Goal: Navigation & Orientation: Find specific page/section

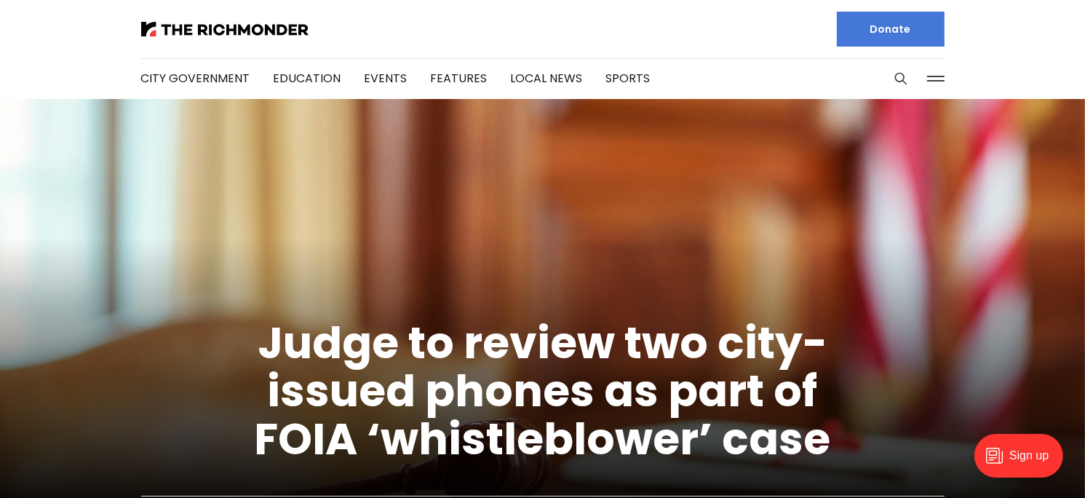
click at [935, 77] on button at bounding box center [936, 79] width 22 height 22
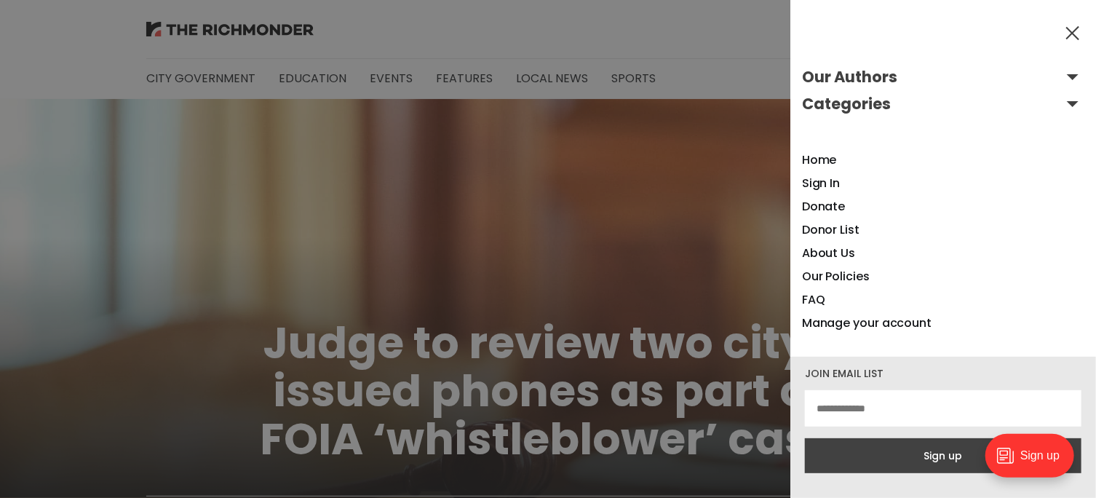
click at [1063, 76] on button "Our Authors" at bounding box center [943, 77] width 282 height 23
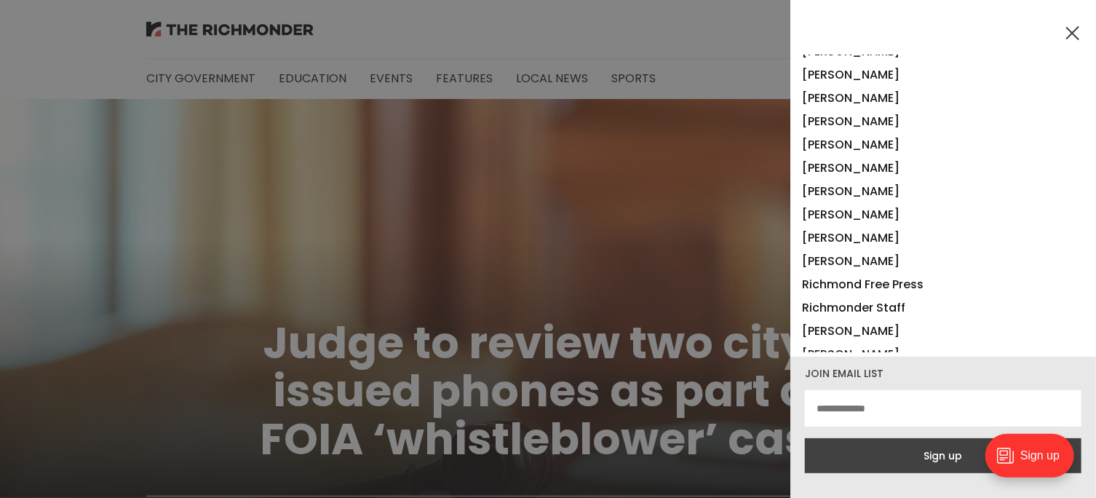
scroll to position [1165, 0]
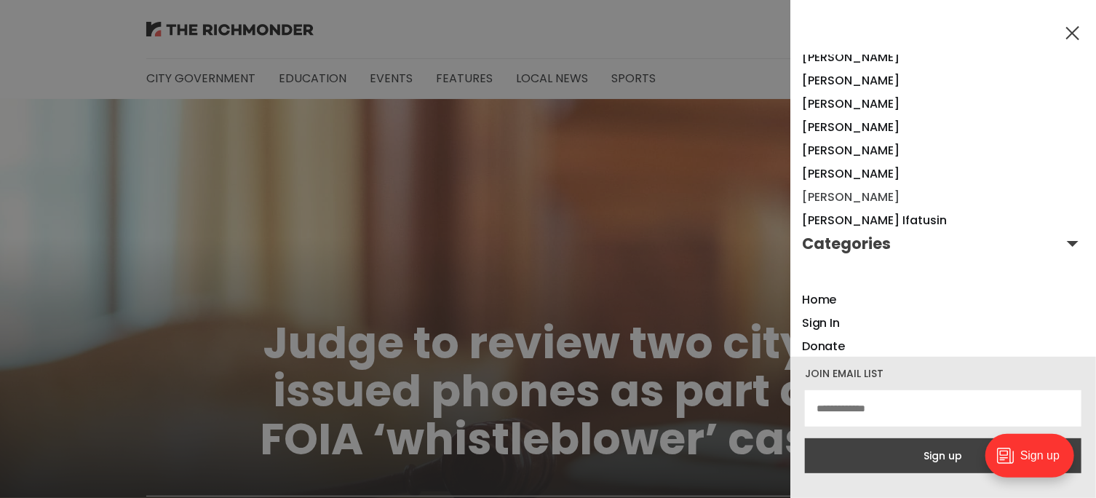
click at [838, 197] on link "[PERSON_NAME]" at bounding box center [851, 197] width 98 height 17
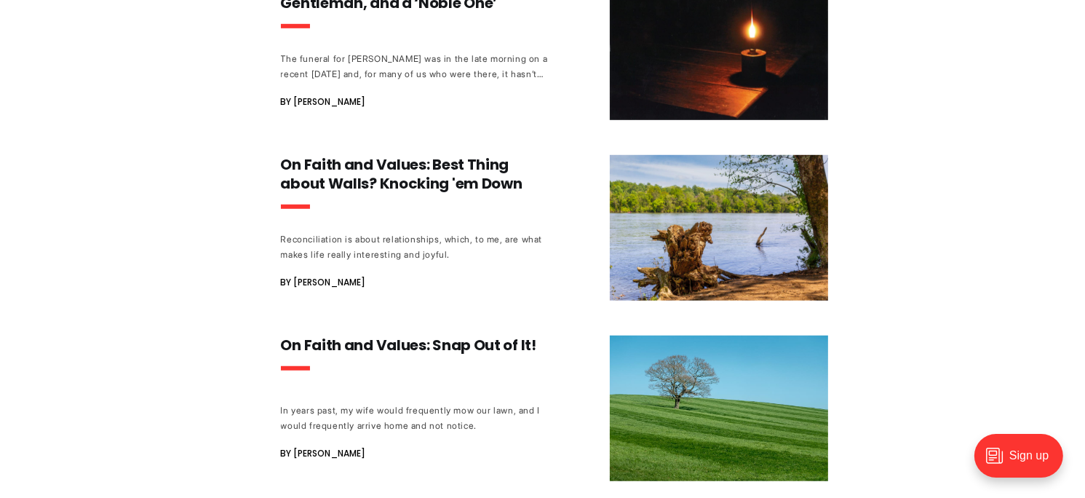
scroll to position [1019, 0]
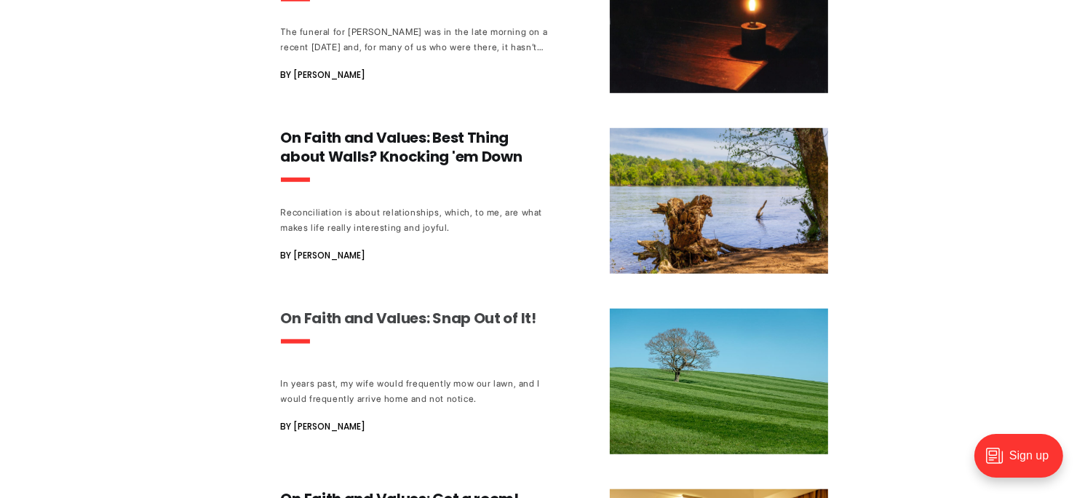
click at [448, 314] on h3 "On Faith and Values: Snap Out of It!" at bounding box center [416, 318] width 271 height 19
